Goal: Find specific page/section: Find specific page/section

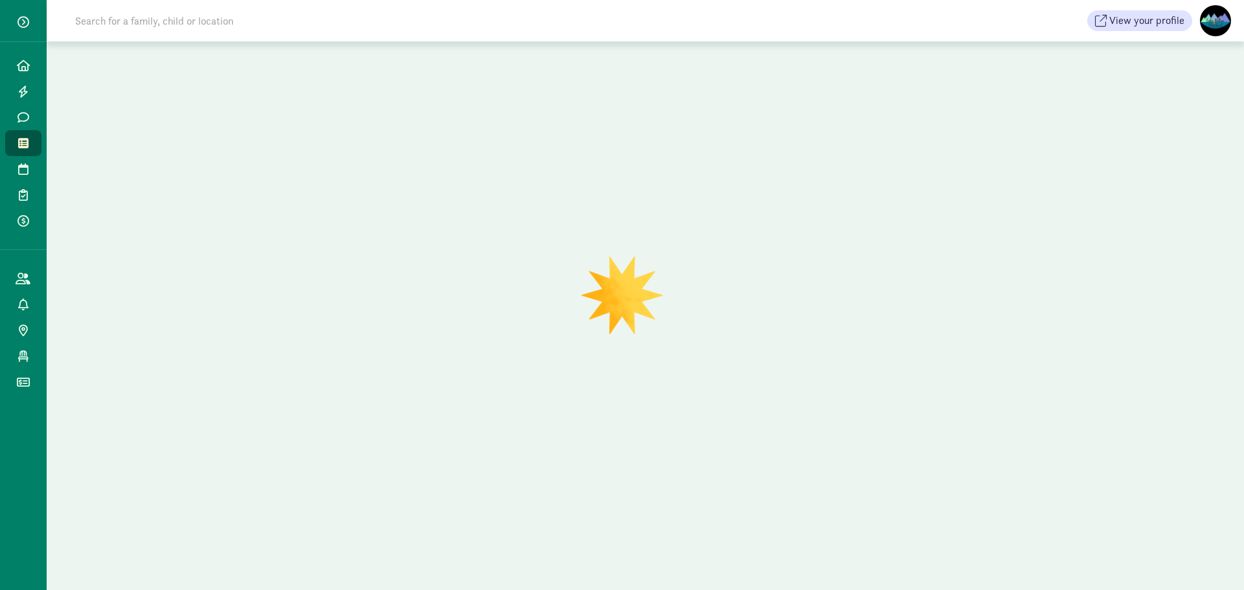
click at [306, 29] on input at bounding box center [249, 21] width 364 height 26
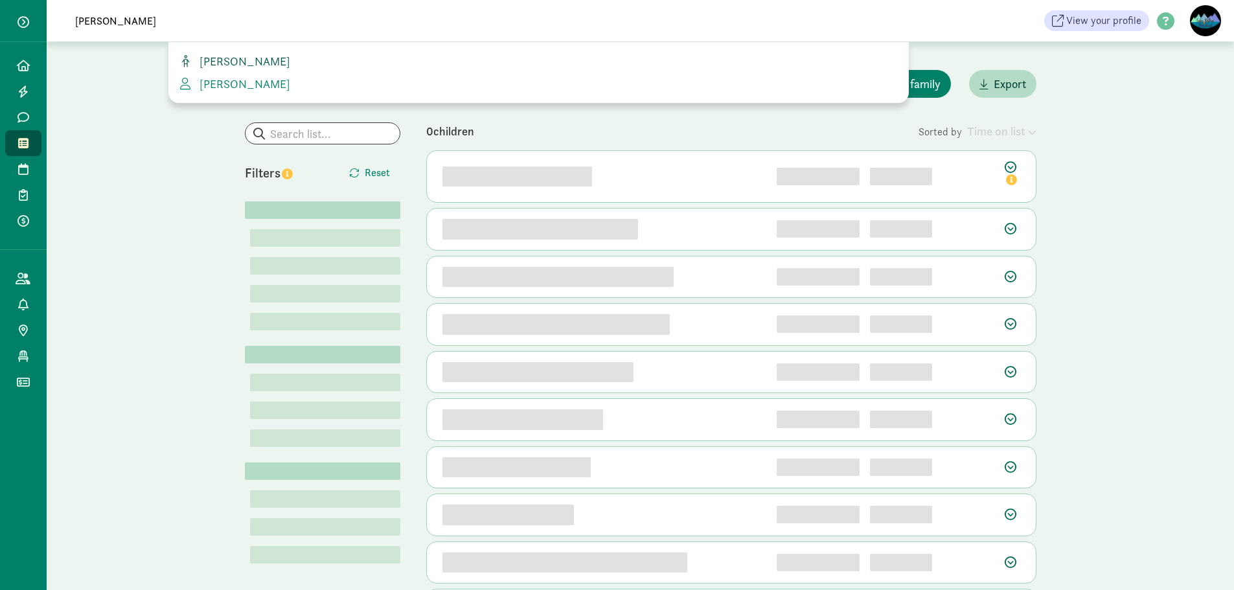
type input "clements"
click at [270, 59] on span "[PERSON_NAME]" at bounding box center [242, 61] width 96 height 15
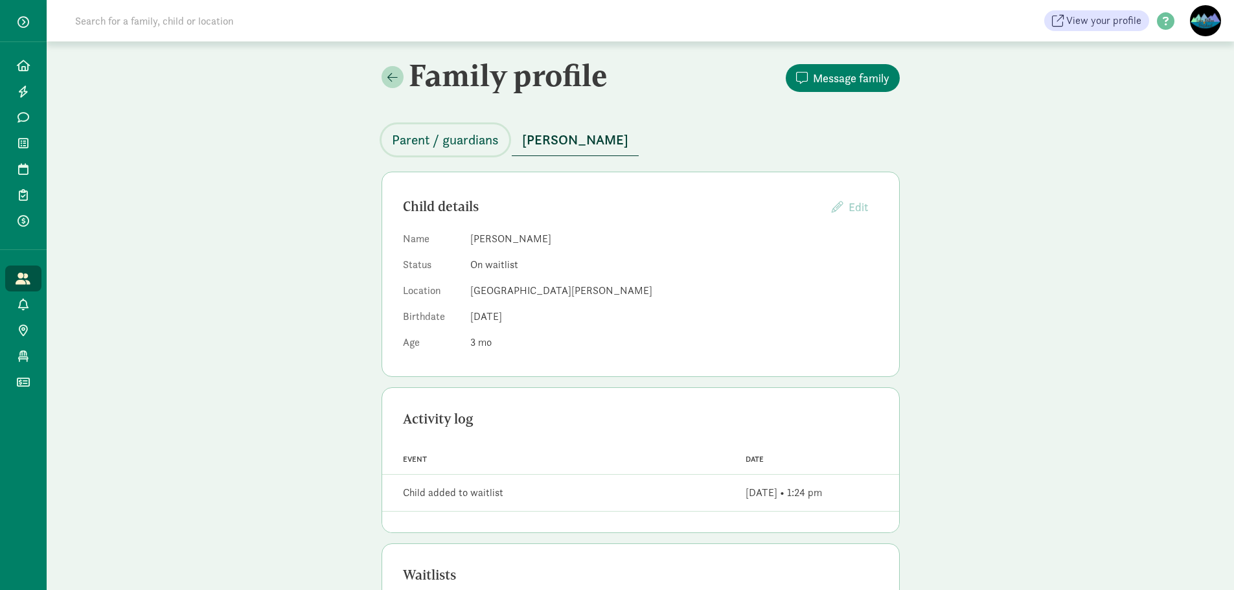
click at [480, 137] on span "Parent / guardians" at bounding box center [445, 140] width 107 height 21
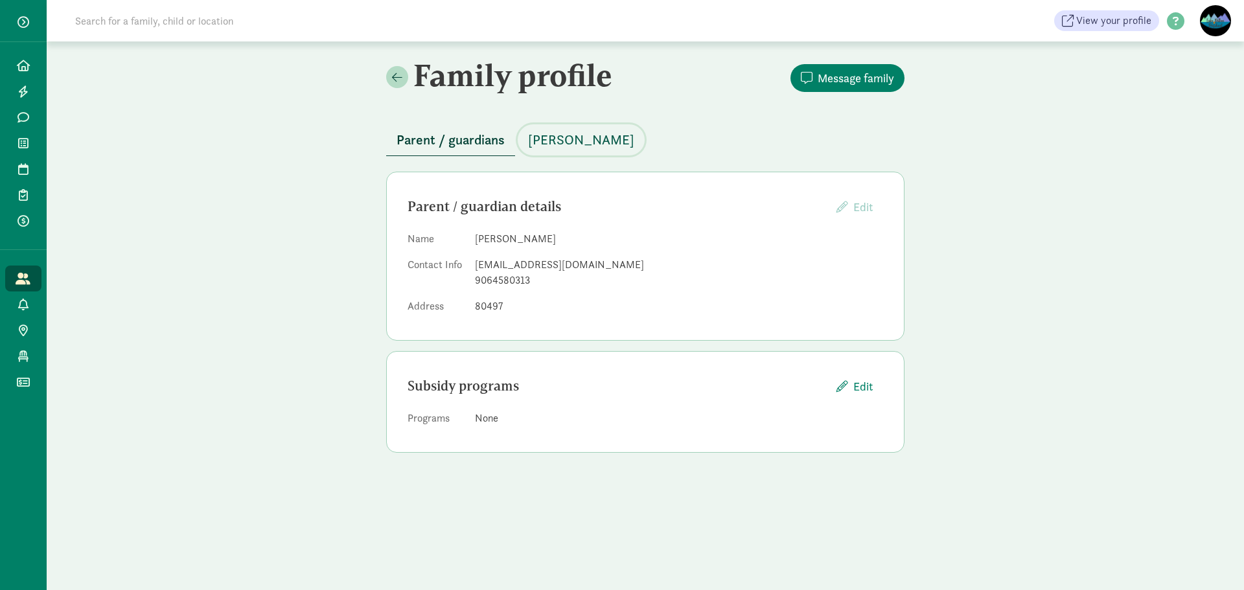
click at [592, 132] on span "[PERSON_NAME]" at bounding box center [581, 140] width 106 height 21
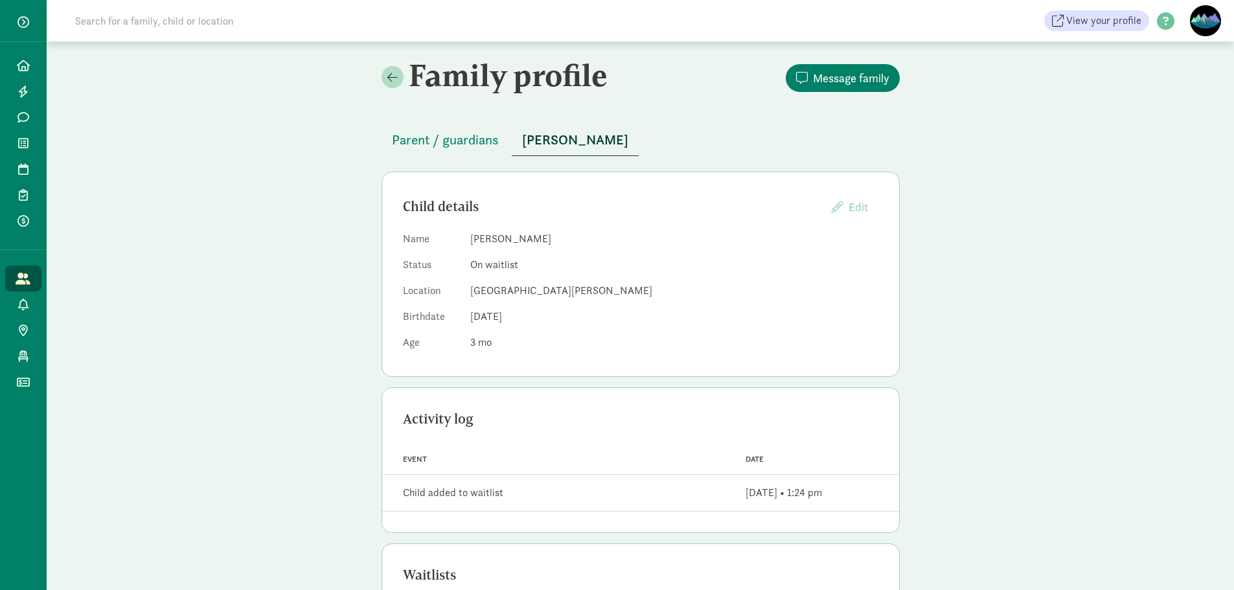
click at [435, 123] on div "Parent / guardians [PERSON_NAME]" at bounding box center [641, 132] width 518 height 47
click at [443, 141] on span "Parent / guardians" at bounding box center [445, 140] width 107 height 21
